Goal: Use online tool/utility: Utilize a website feature to perform a specific function

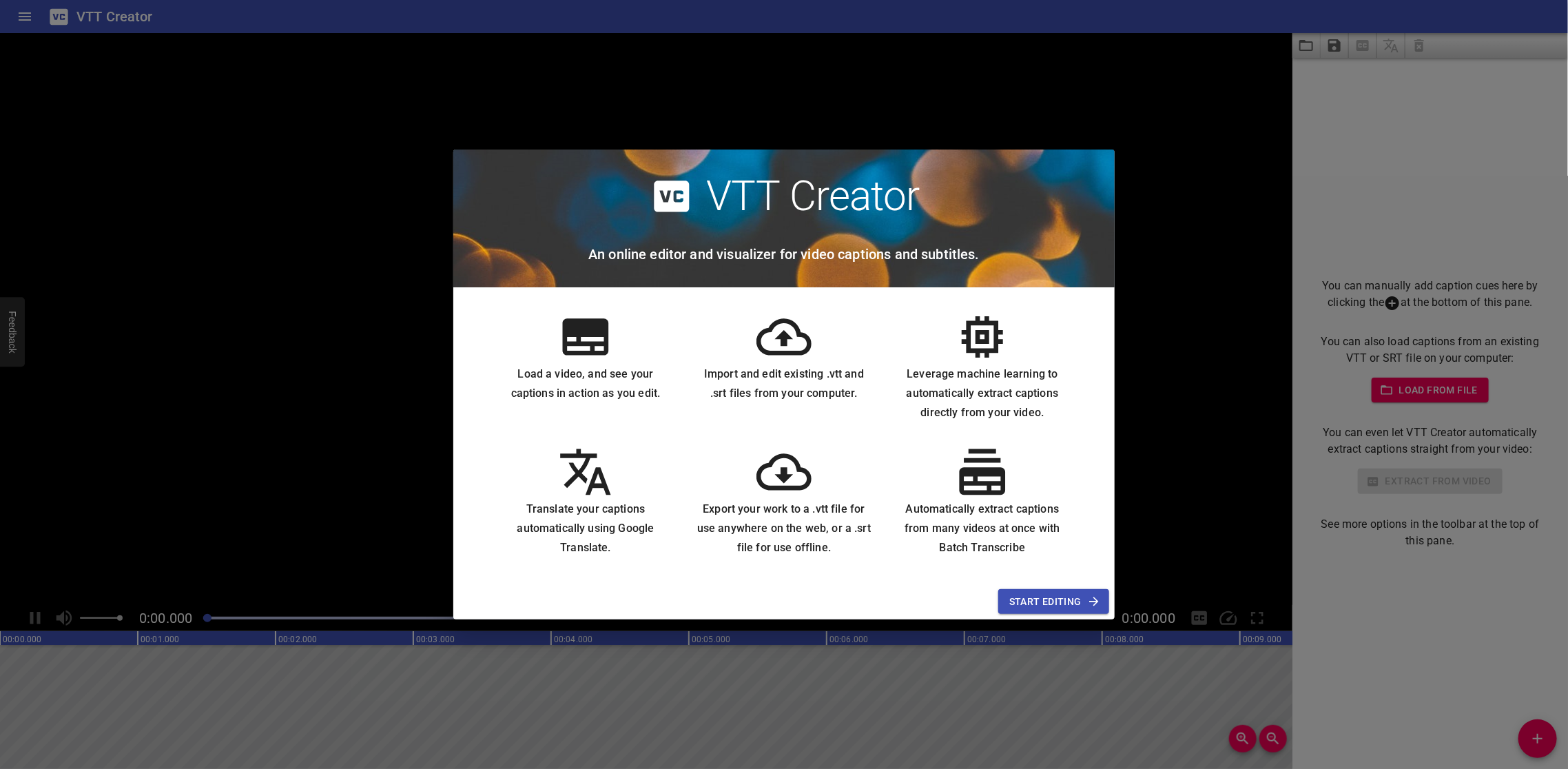
click at [1048, 600] on span "Start Editing" at bounding box center [1053, 601] width 89 height 17
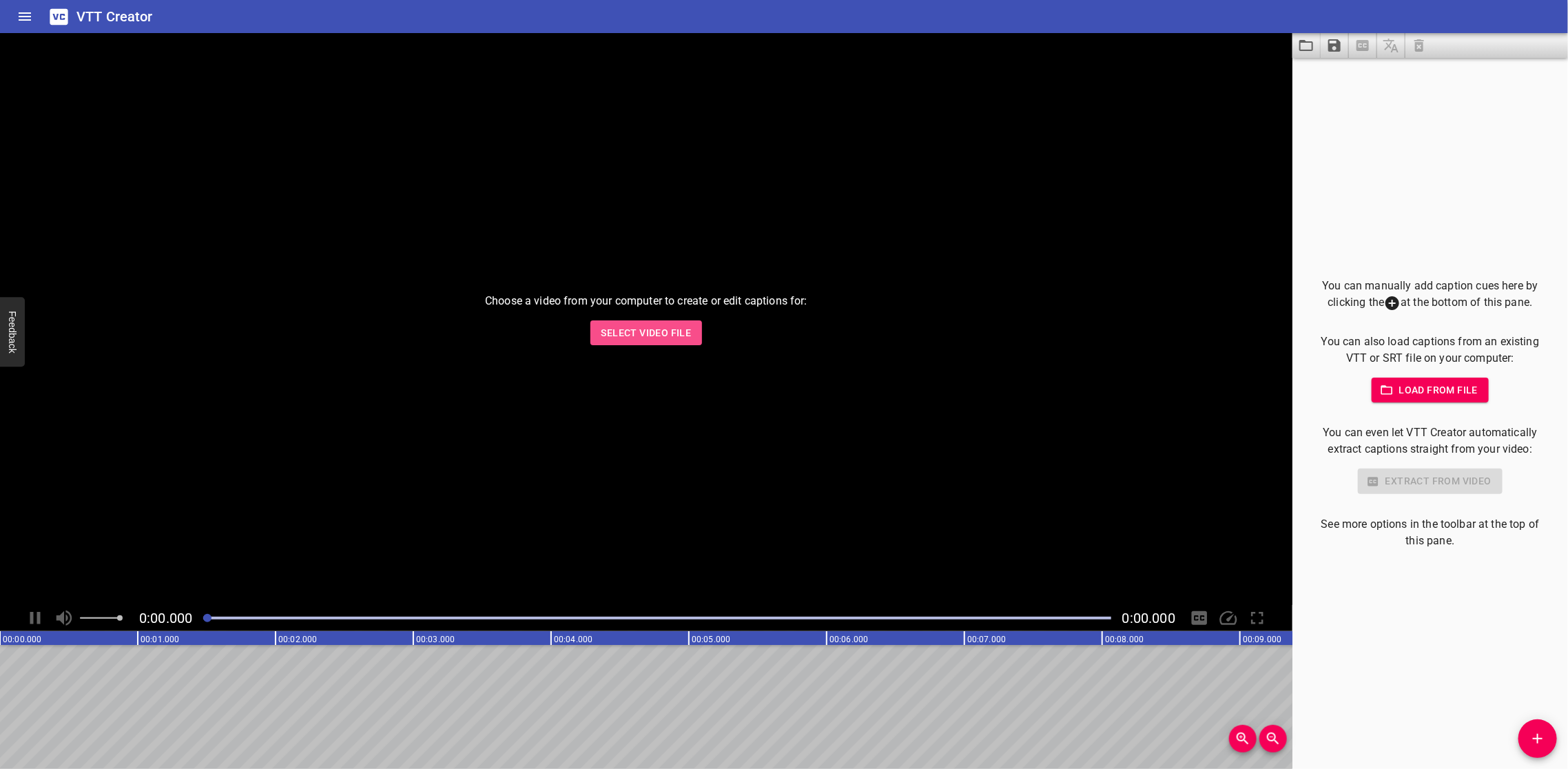
click at [661, 336] on span "Select Video File" at bounding box center [646, 333] width 90 height 17
drag, startPoint x: 208, startPoint y: 617, endPoint x: 350, endPoint y: 618, distance: 142.0
click at [337, 618] on div at bounding box center [333, 618] width 8 height 8
click at [434, 538] on div "Choose a video from your computer to create or edit captions for: Select Video …" at bounding box center [646, 319] width 1292 height 572
click at [604, 340] on span "Select Video File" at bounding box center [646, 333] width 90 height 17
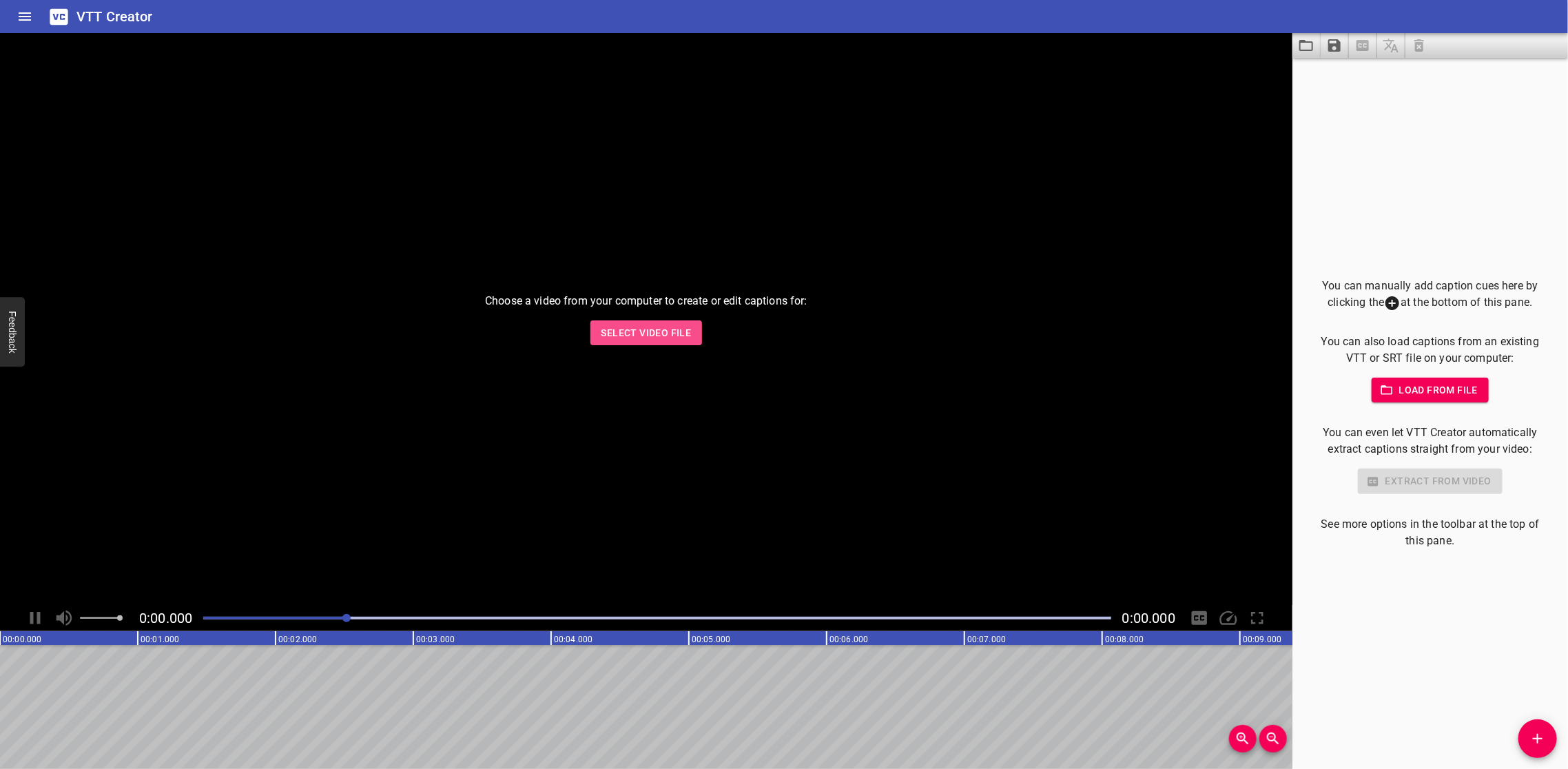
click at [687, 338] on span "Select Video File" at bounding box center [646, 333] width 90 height 17
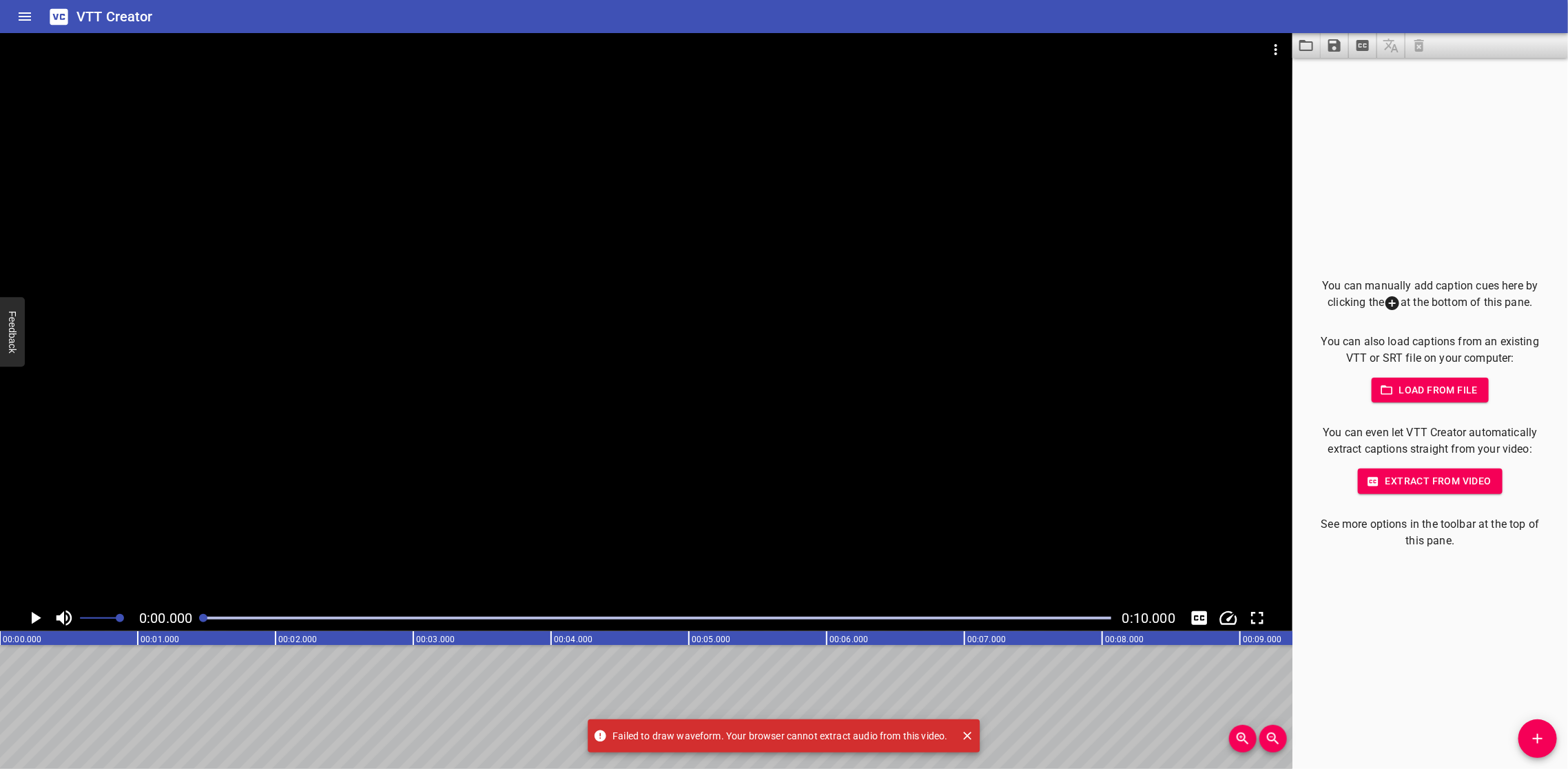
click at [37, 614] on icon "Play/Pause" at bounding box center [35, 618] width 21 height 21
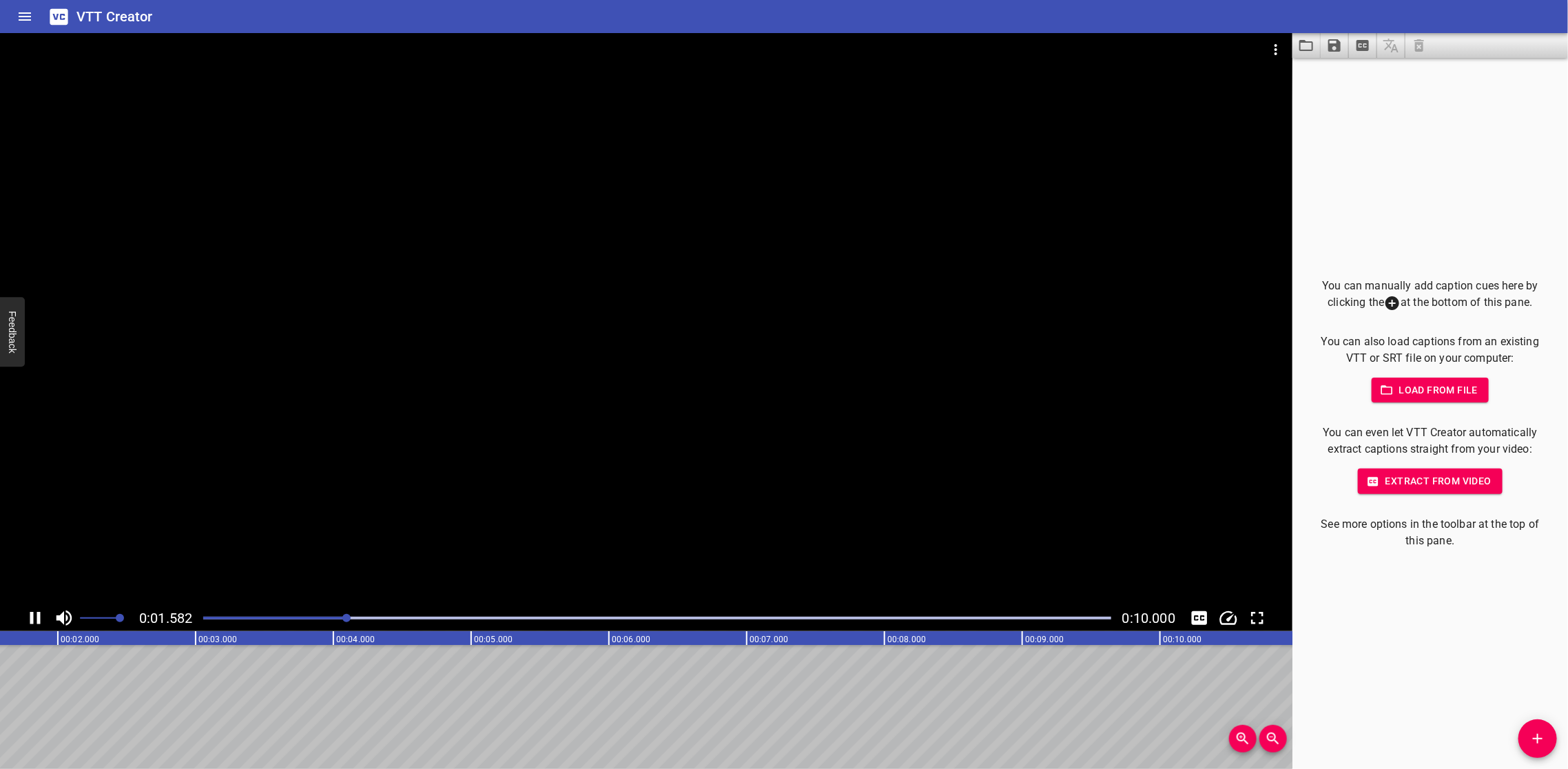
click at [35, 611] on icon "Play/Pause" at bounding box center [35, 618] width 21 height 21
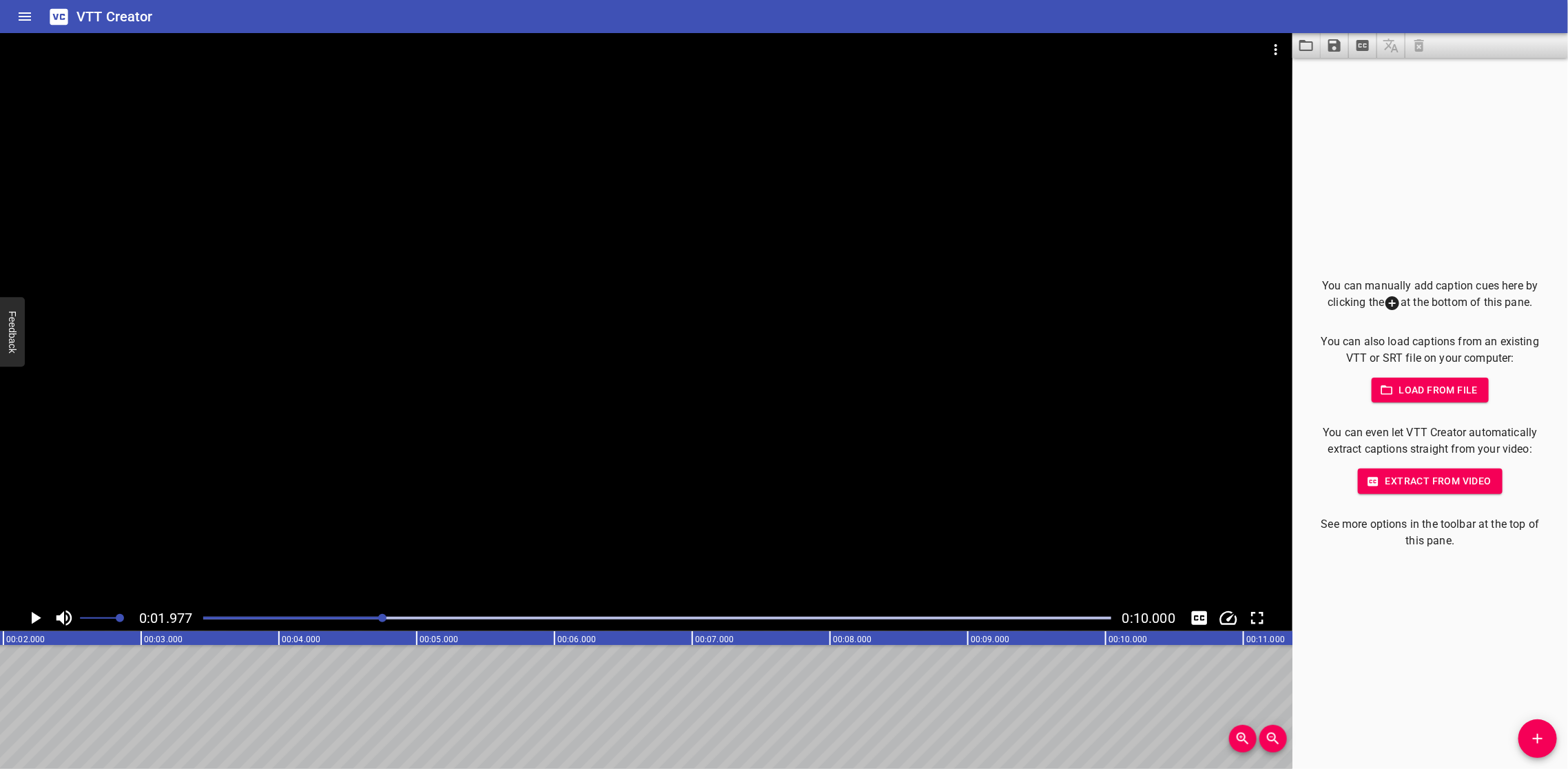
click at [1530, 726] on button "Add Cue" at bounding box center [1537, 738] width 38 height 38
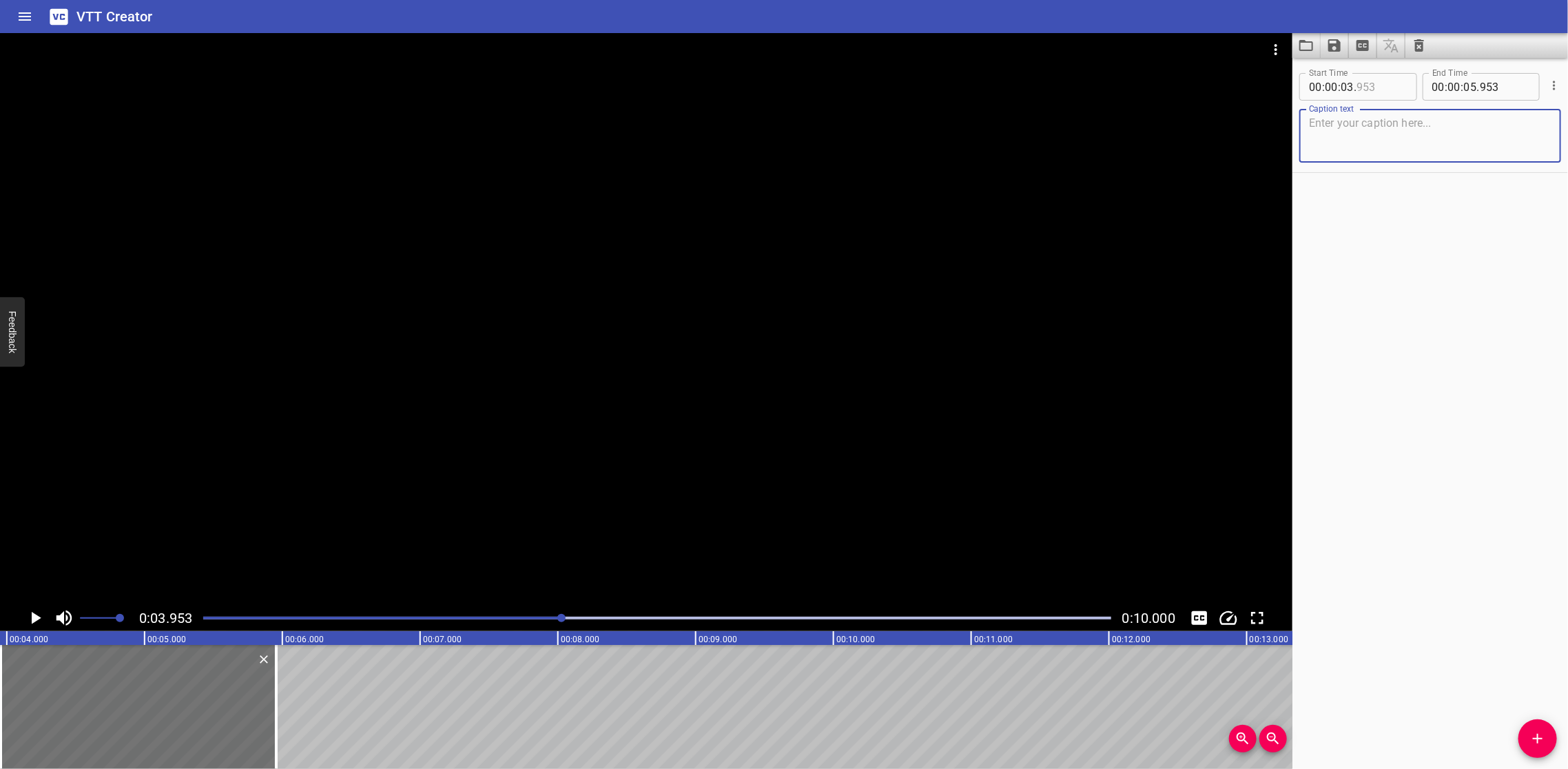
click at [1391, 87] on input "number" at bounding box center [1382, 86] width 50 height 27
type input "953"
click at [1366, 134] on textarea at bounding box center [1430, 136] width 243 height 39
type textarea "sajhdfajhy"
click at [1466, 297] on div "Start Time 00 : 00 : 03 . 953 Start Time End Time 00 : 00 : 05 . 953 End Time C…" at bounding box center [1430, 413] width 276 height 711
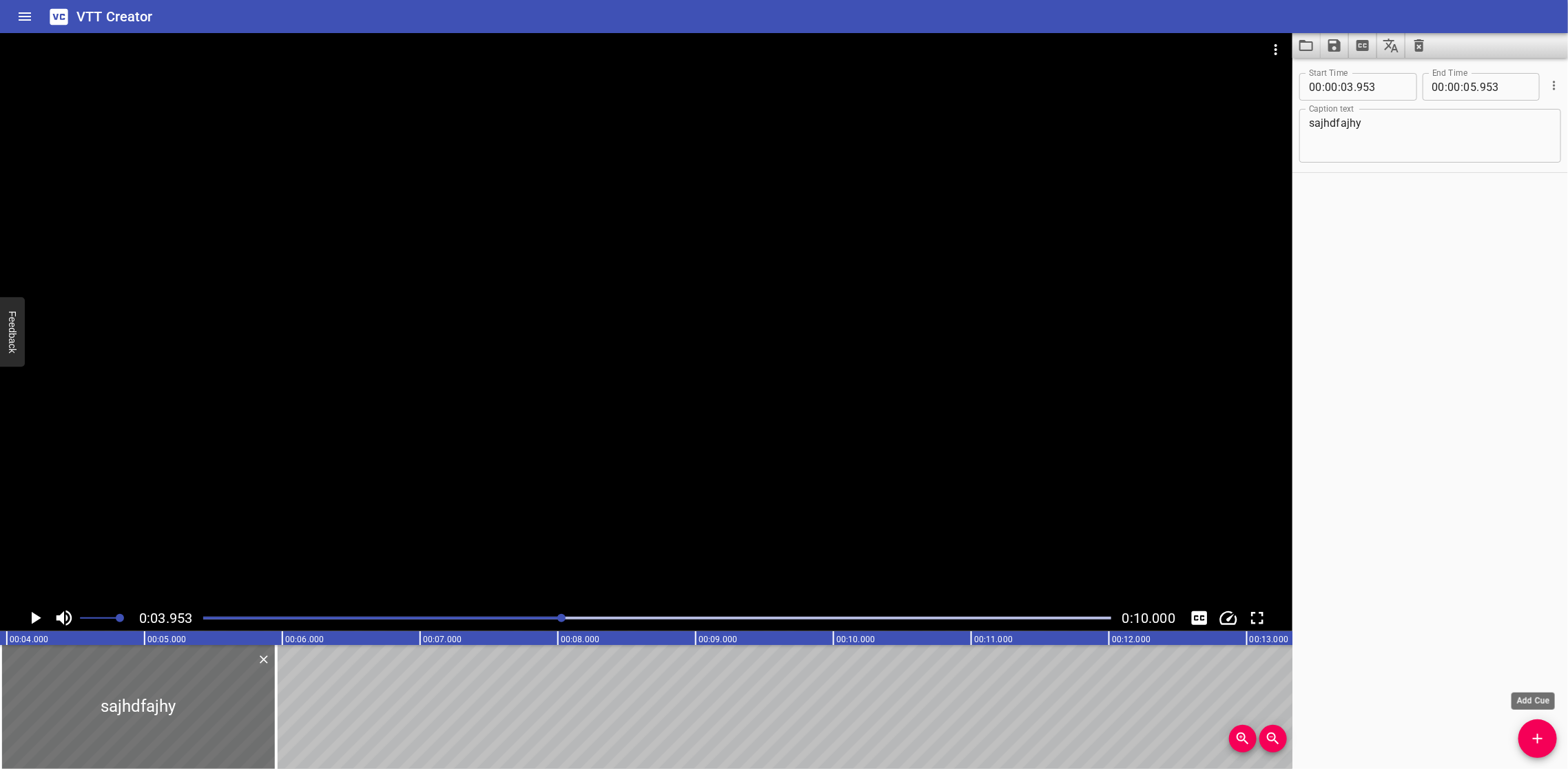
click at [1544, 749] on button "Add Cue" at bounding box center [1537, 738] width 38 height 38
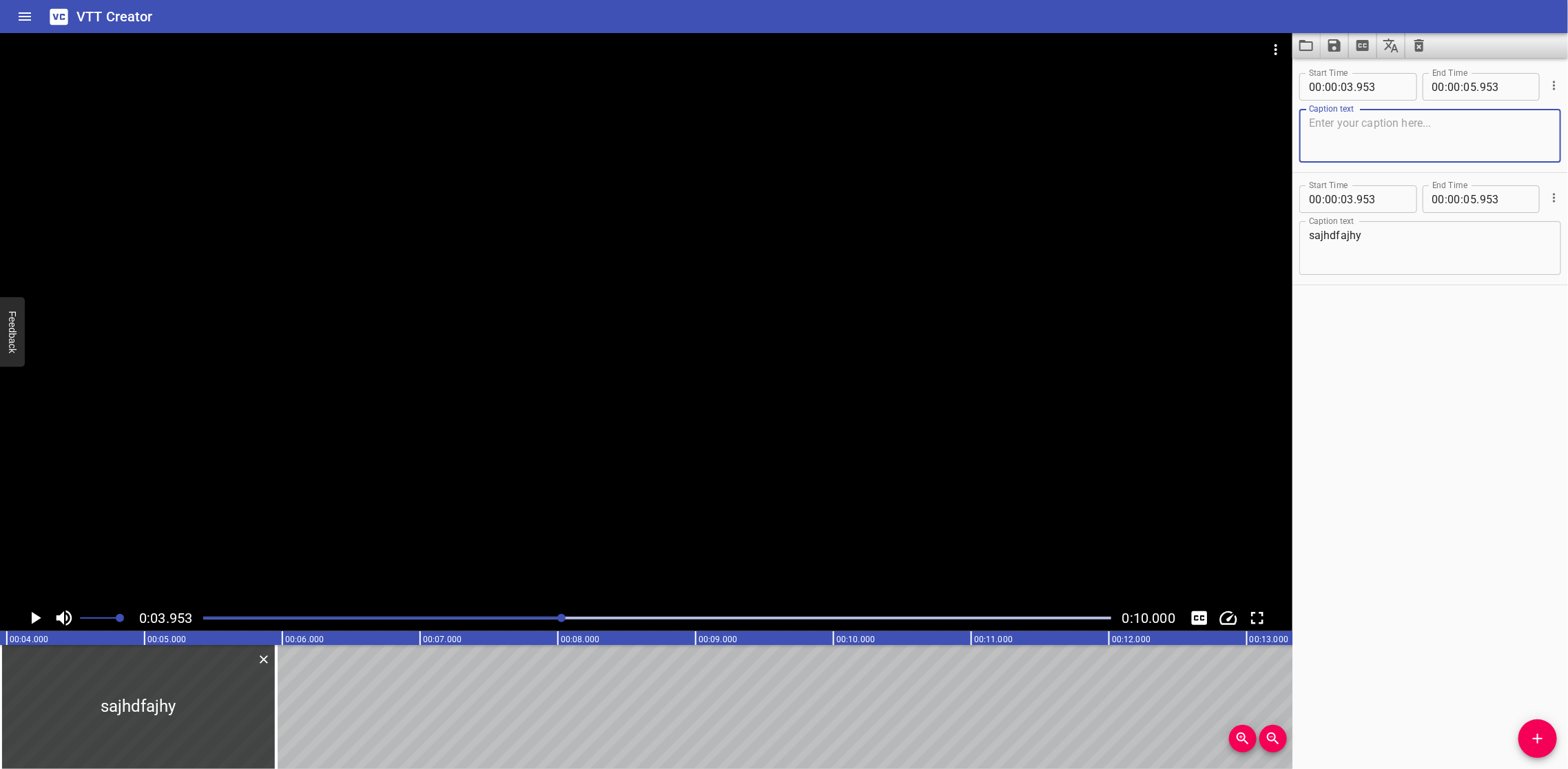
click at [33, 609] on icon "Play/Pause" at bounding box center [35, 618] width 21 height 21
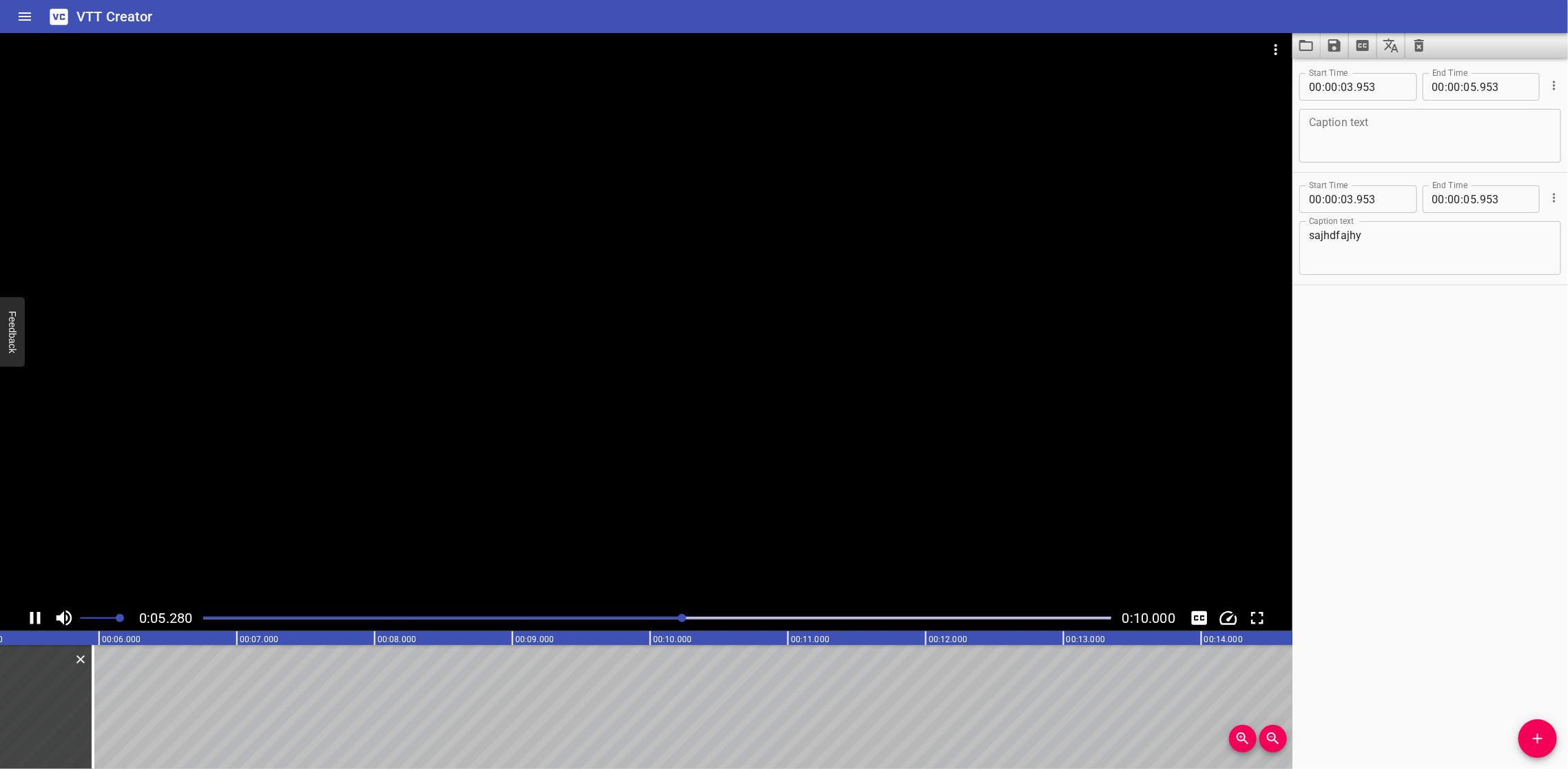
click at [37, 612] on icon "Play/Pause" at bounding box center [35, 618] width 10 height 13
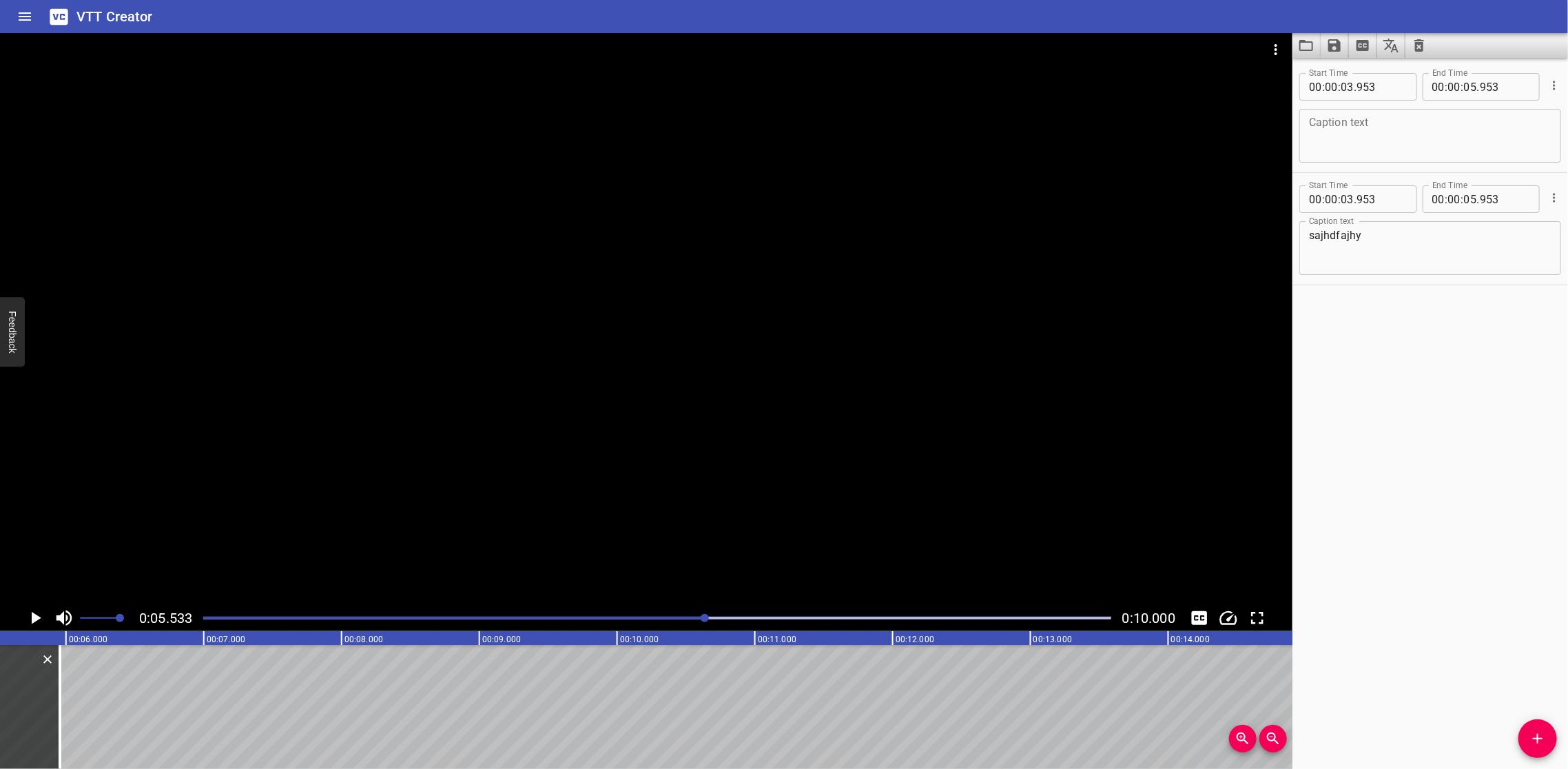
scroll to position [0, 762]
click at [1525, 731] on span "Add Cue" at bounding box center [1537, 738] width 38 height 17
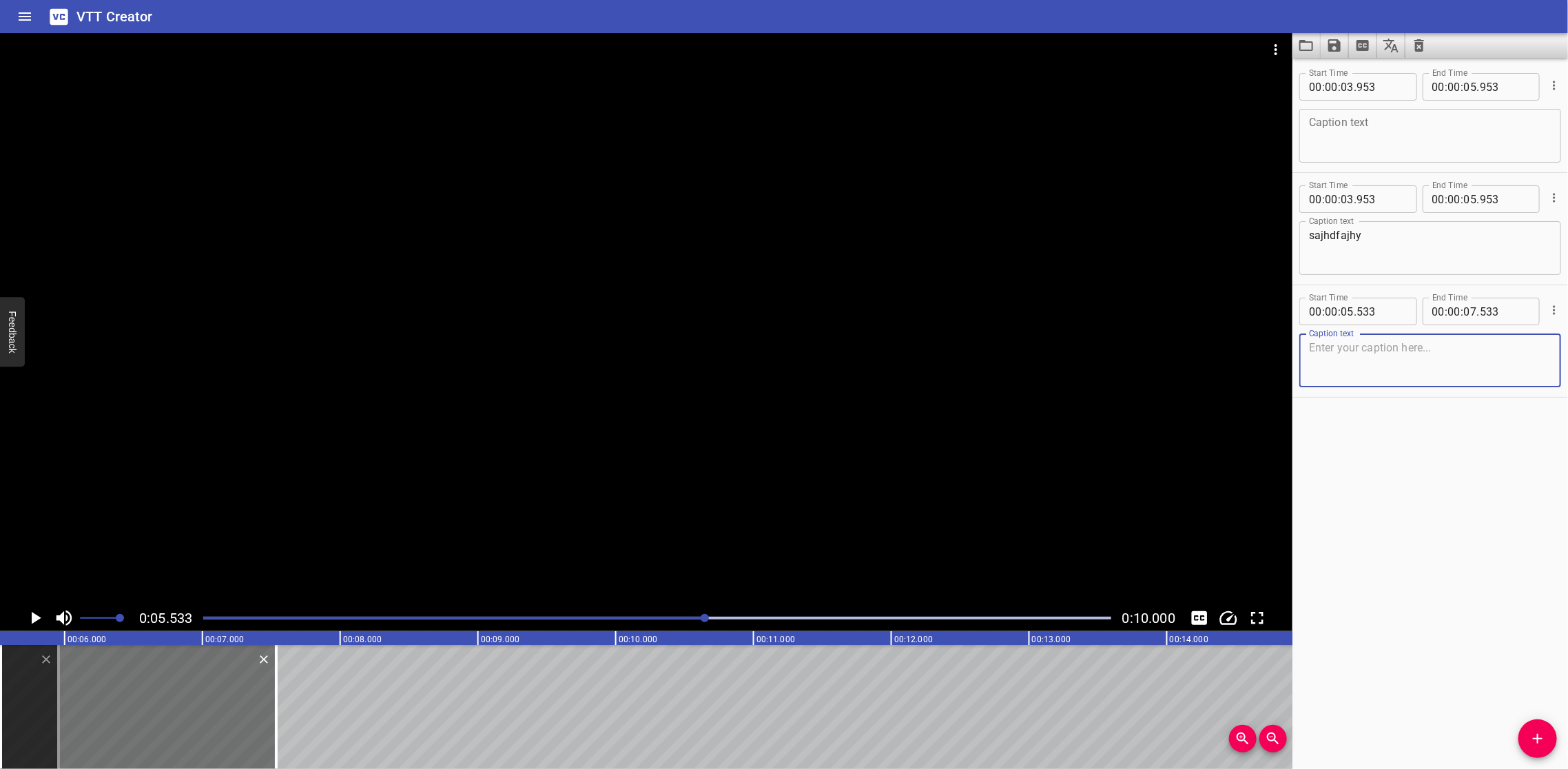
click at [1392, 350] on textarea at bounding box center [1430, 361] width 243 height 39
type textarea "asdanmsdjas"
click at [1334, 45] on icon "Save captions to file" at bounding box center [1335, 45] width 13 height 13
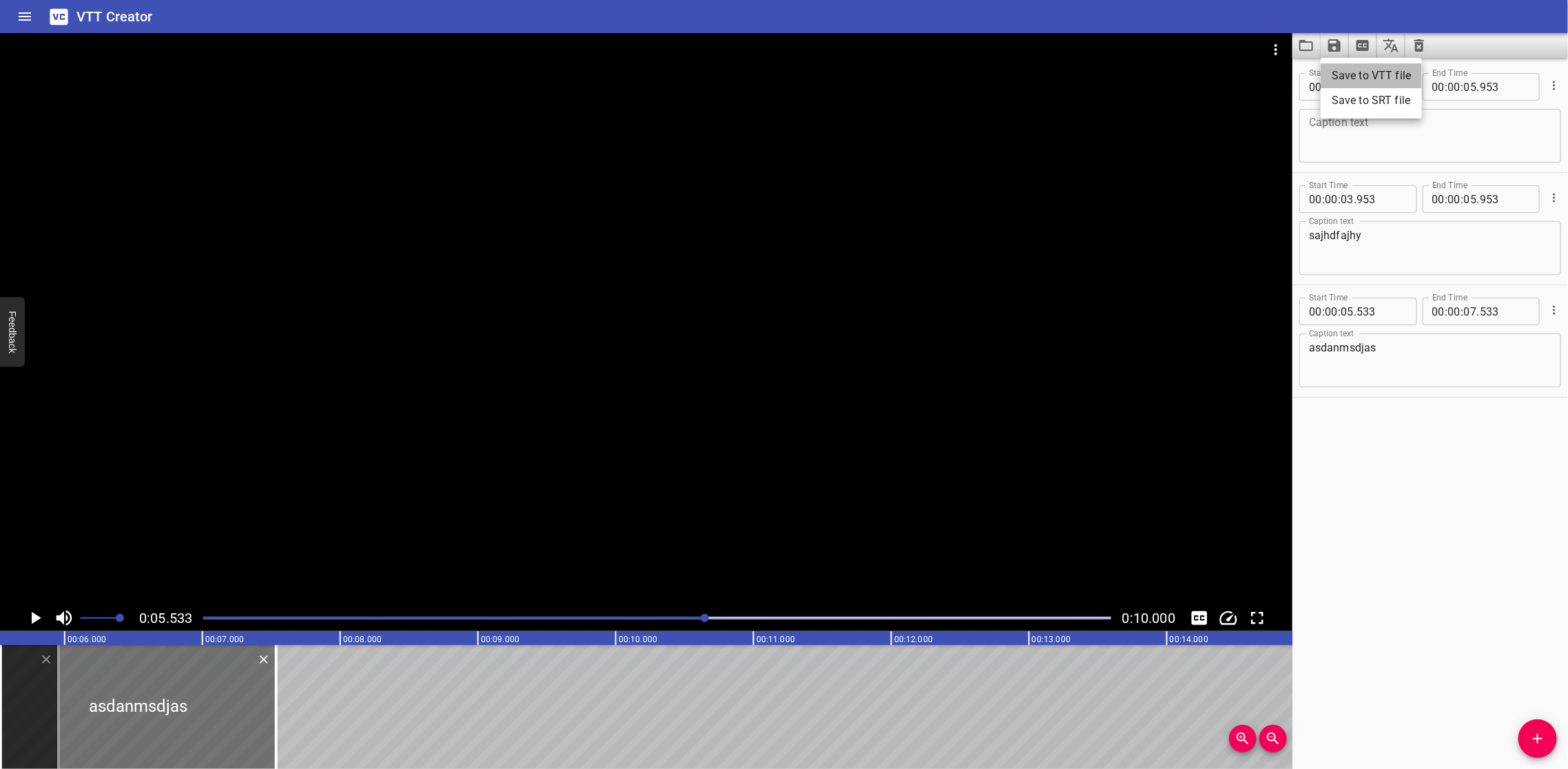
click at [1383, 73] on li "Save to VTT file" at bounding box center [1371, 76] width 101 height 24
